Goal: Information Seeking & Learning: Learn about a topic

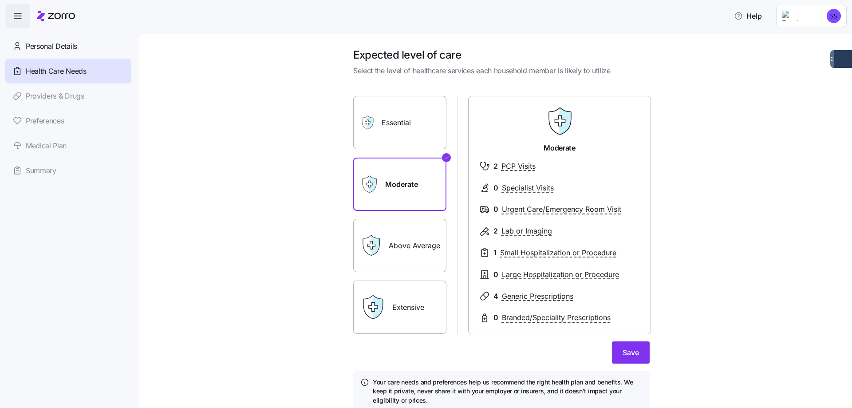
click at [61, 13] on icon at bounding box center [56, 16] width 38 height 11
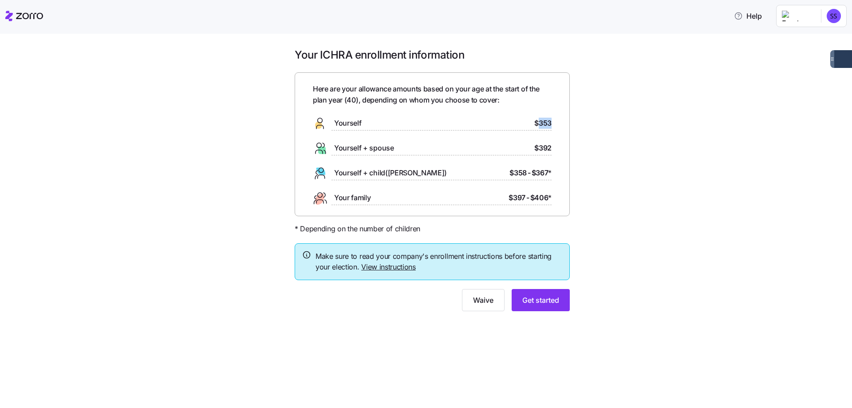
drag, startPoint x: 786, startPoint y: 0, endPoint x: 539, endPoint y: 126, distance: 277.3
click at [539, 126] on div "Here are your allowance amounts based on your age at the start of the plan year…" at bounding box center [431, 144] width 275 height 144
click at [648, 165] on div "Your ICHRA enrollment information Here are your allowance amounts based on your…" at bounding box center [432, 185] width 814 height 274
